Goal: Information Seeking & Learning: Learn about a topic

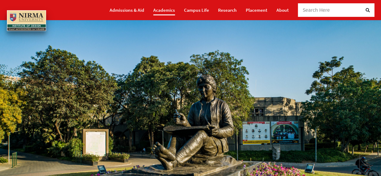
click at [171, 11] on link "Academics" at bounding box center [164, 10] width 22 height 11
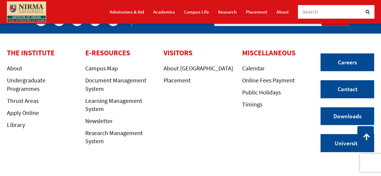
scroll to position [653, 0]
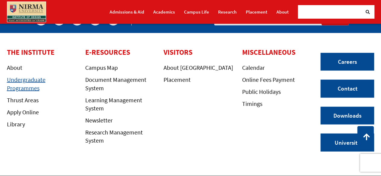
click at [11, 88] on link "Undergraduate Programmes" at bounding box center [26, 84] width 39 height 16
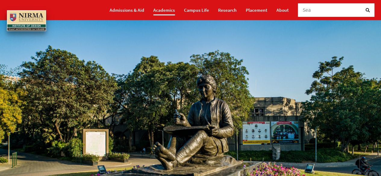
click at [170, 9] on link "Academics" at bounding box center [164, 10] width 22 height 11
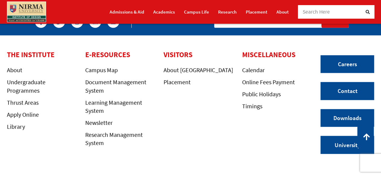
scroll to position [674, 0]
